Goal: Task Accomplishment & Management: Complete application form

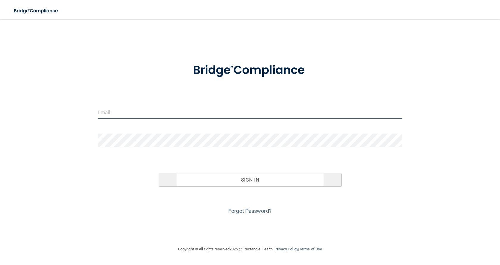
type input "[EMAIL_ADDRESS][DOMAIN_NAME]"
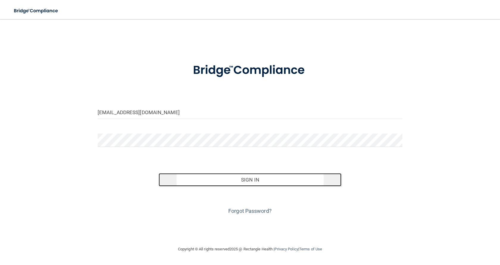
click at [248, 182] on button "Sign In" at bounding box center [250, 179] width 183 height 13
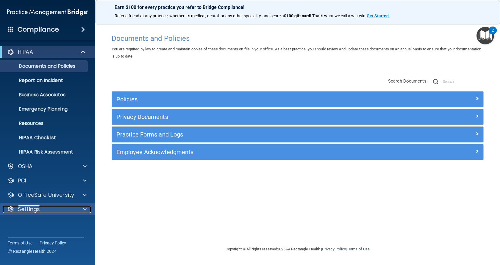
click at [84, 211] on span at bounding box center [85, 208] width 4 height 7
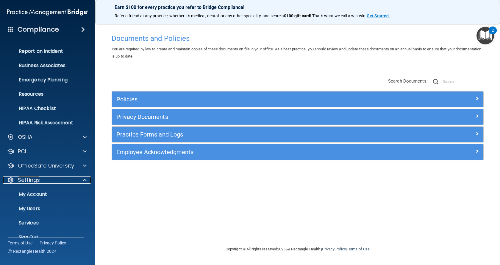
scroll to position [30, 0]
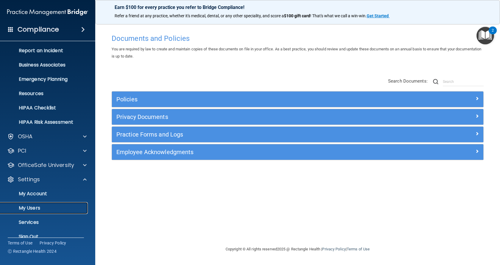
click at [34, 208] on p "My Users" at bounding box center [44, 208] width 81 height 6
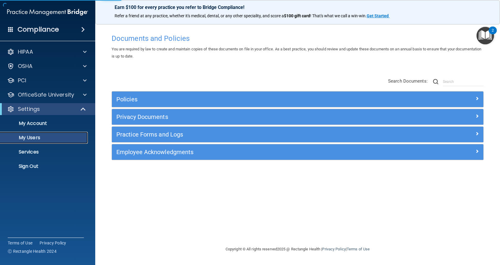
select select "20"
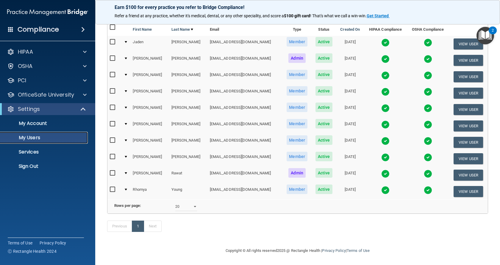
scroll to position [30, 0]
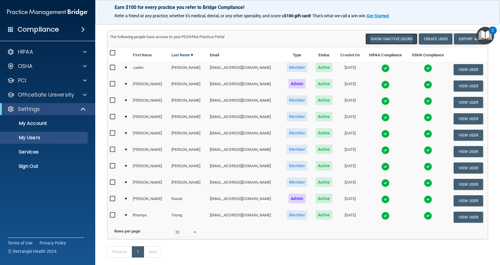
click at [379, 38] on button "Show Inactive Users" at bounding box center [392, 38] width 52 height 11
select select "20"
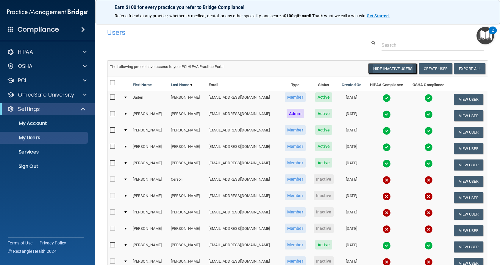
click at [384, 70] on button "Hide Inactive Users" at bounding box center [392, 68] width 49 height 11
select select "20"
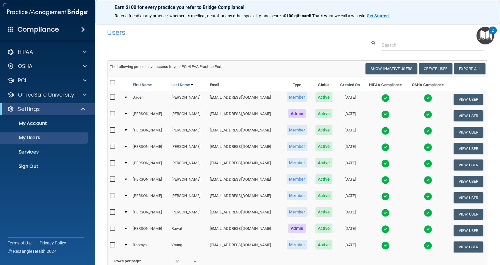
click at [127, 96] on td at bounding box center [125, 99] width 9 height 16
click at [126, 98] on div at bounding box center [126, 97] width 2 height 2
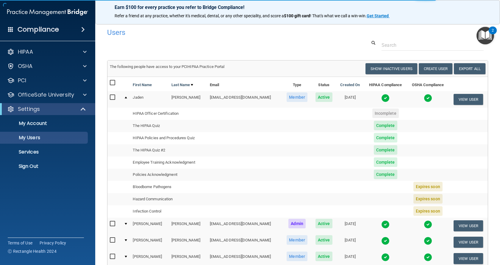
click at [126, 98] on div at bounding box center [126, 97] width 2 height 2
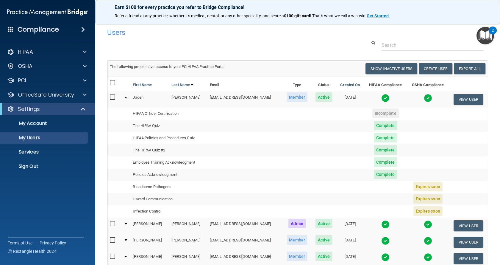
click at [125, 97] on div at bounding box center [126, 97] width 2 height 2
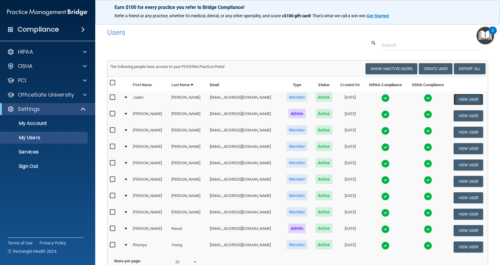
click at [467, 101] on button "View User" at bounding box center [468, 99] width 29 height 11
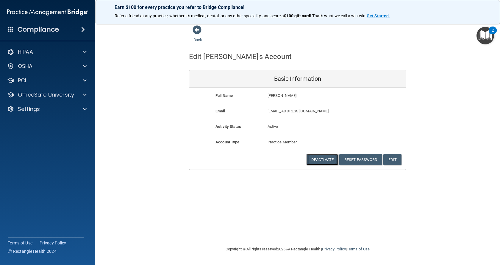
click at [314, 161] on button "Deactivate" at bounding box center [322, 159] width 32 height 11
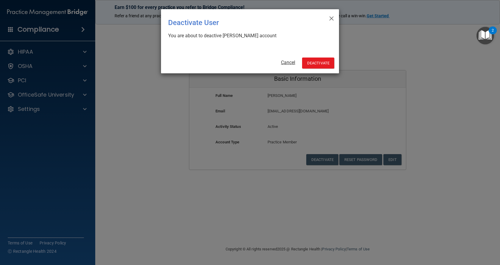
click at [289, 60] on link "Cancel" at bounding box center [288, 63] width 14 height 6
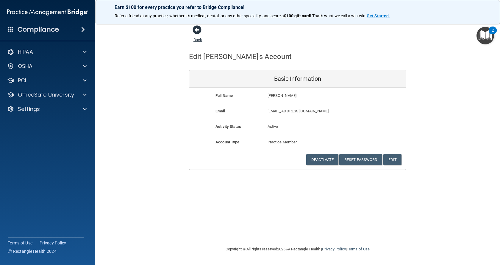
click at [195, 41] on link "Back" at bounding box center [197, 36] width 9 height 12
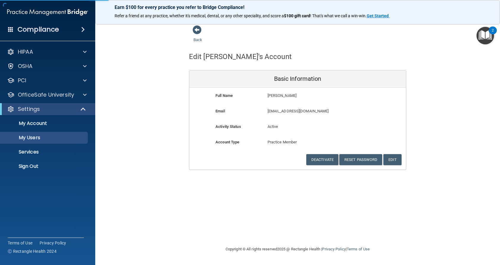
select select "20"
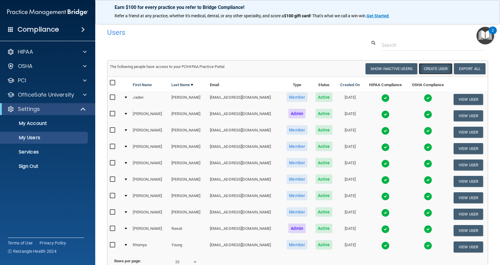
click at [433, 69] on button "Create User" at bounding box center [436, 68] width 34 height 11
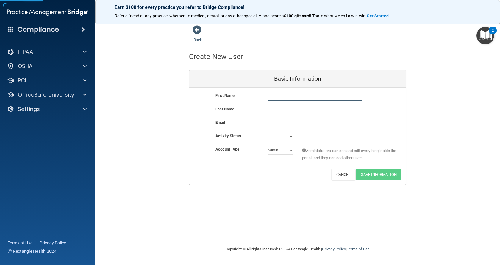
click at [281, 99] on input "text" at bounding box center [315, 96] width 95 height 9
type input "[PERSON_NAME]"
drag, startPoint x: 296, startPoint y: 121, endPoint x: 298, endPoint y: 116, distance: 5.4
click at [297, 121] on input "email" at bounding box center [315, 123] width 95 height 9
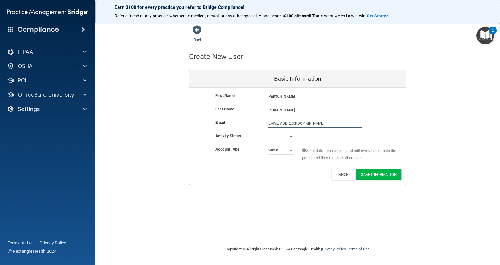
type input "[EMAIL_ADDRESS][DOMAIN_NAME]"
click at [291, 137] on select "Active Inactive" at bounding box center [281, 136] width 26 height 9
select select "active"
click at [268, 132] on select "Active Inactive" at bounding box center [281, 136] width 26 height 9
click at [374, 176] on button "Save Information" at bounding box center [379, 174] width 46 height 11
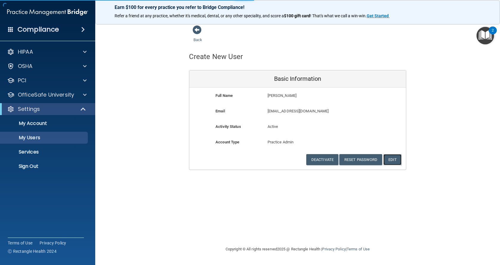
click at [396, 162] on button "Edit" at bounding box center [392, 159] width 18 height 11
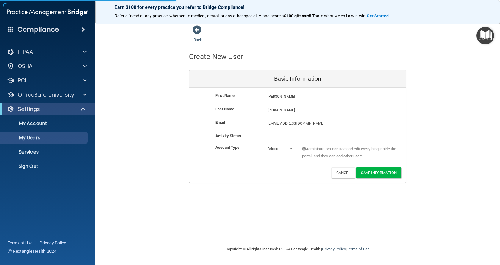
select select "20"
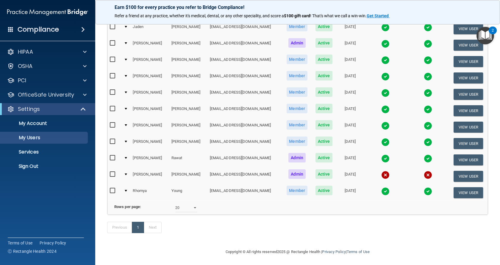
scroll to position [104, 0]
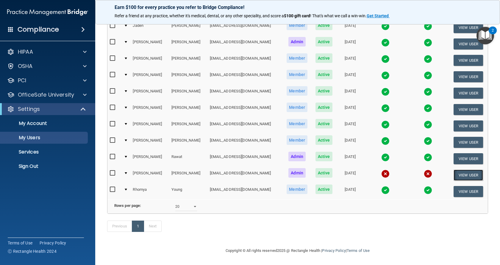
click at [456, 169] on button "View User" at bounding box center [468, 174] width 29 height 11
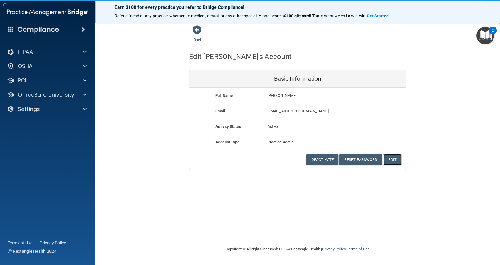
click at [389, 161] on button "Edit" at bounding box center [392, 159] width 18 height 11
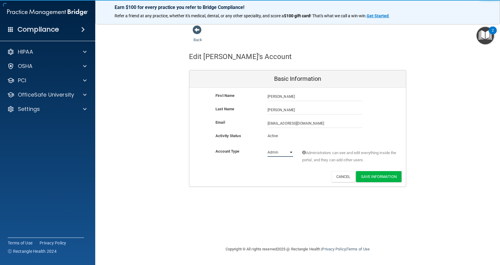
click at [292, 154] on select "Admin Member" at bounding box center [281, 152] width 26 height 9
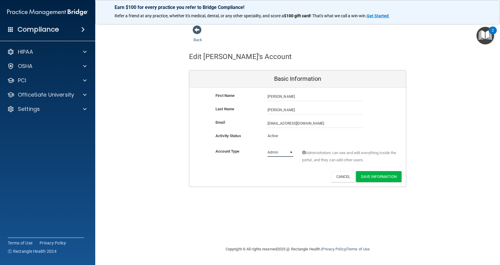
select select "practice_member"
click at [268, 148] on select "Admin Member" at bounding box center [281, 152] width 26 height 9
click at [377, 175] on button "Save Information" at bounding box center [379, 176] width 46 height 11
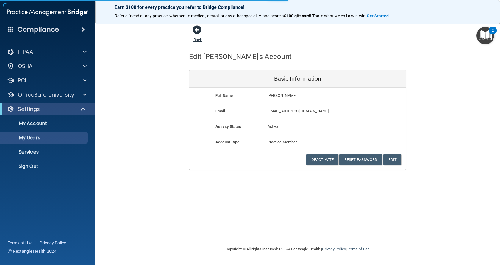
select select "20"
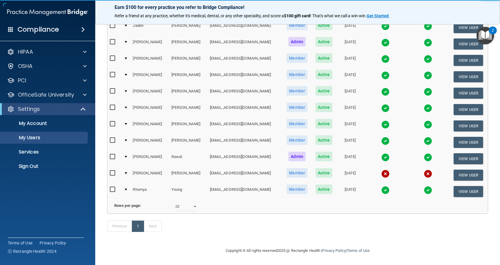
scroll to position [104, 0]
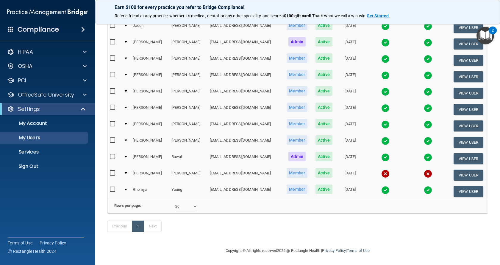
click at [125, 172] on div at bounding box center [126, 173] width 2 height 2
click at [127, 172] on div at bounding box center [126, 173] width 2 height 2
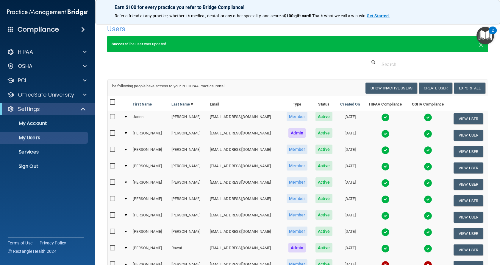
scroll to position [0, 0]
